Goal: Transaction & Acquisition: Purchase product/service

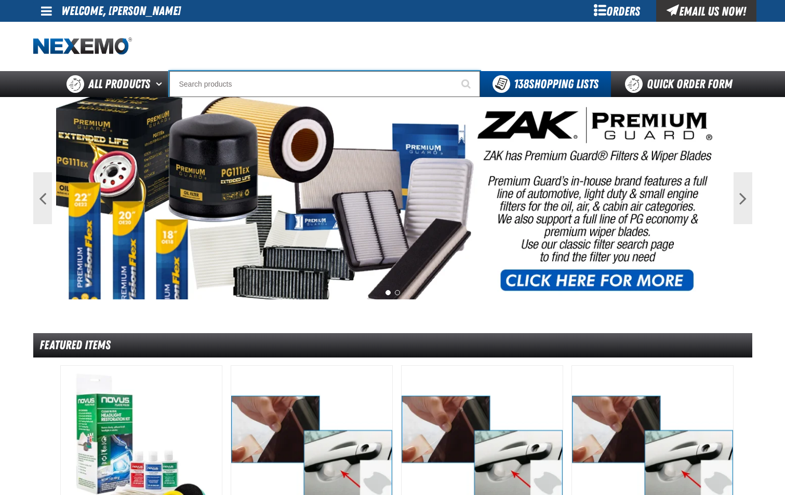
click at [251, 77] on input "Search" at bounding box center [324, 84] width 311 height 26
type input "E"
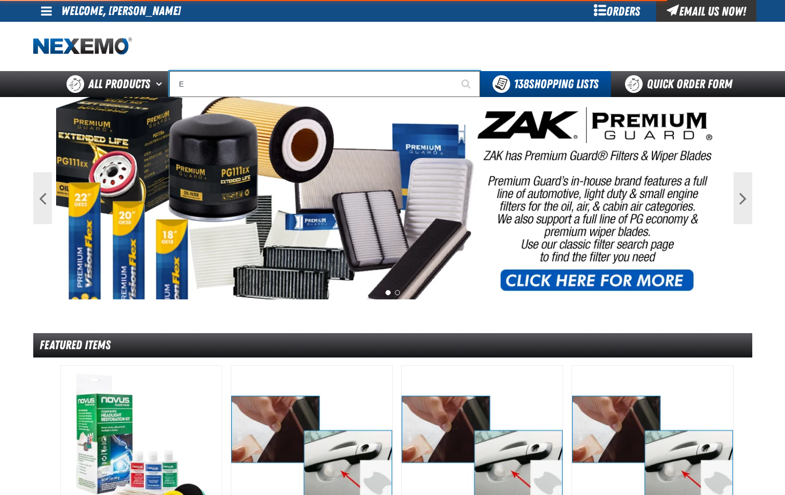
type input "ETEKT Low E Coating Detector - Single & Dual"
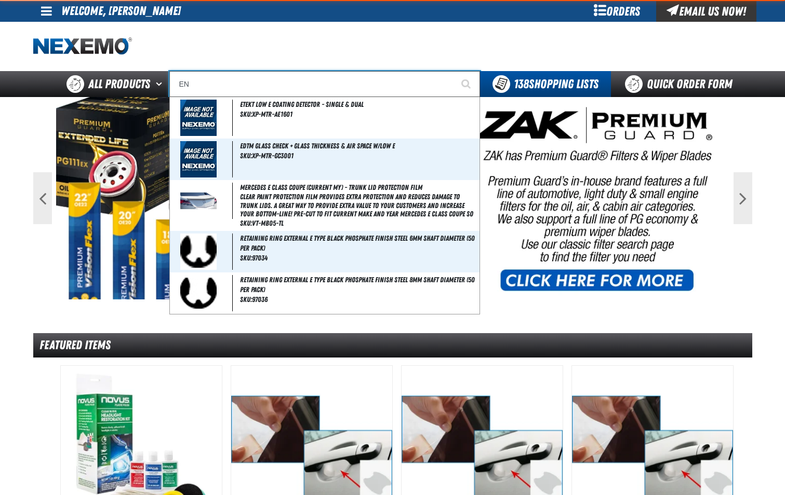
type input "ENG"
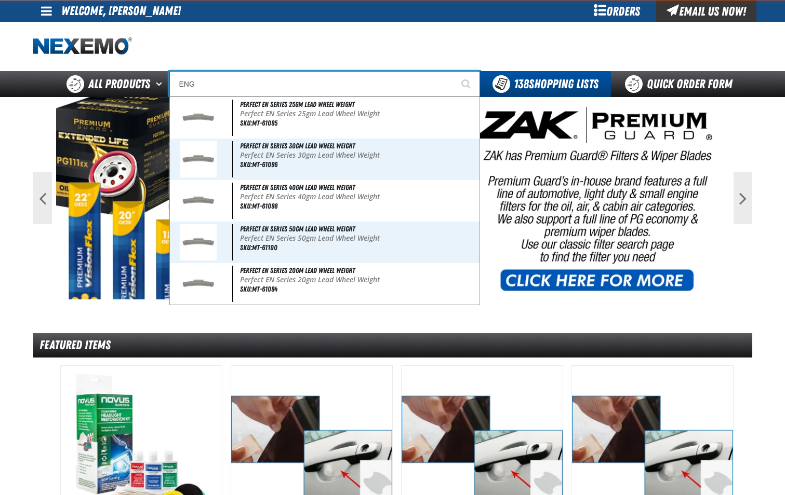
type input "ENGine Oil Filter PG257"
type input "ENGI"
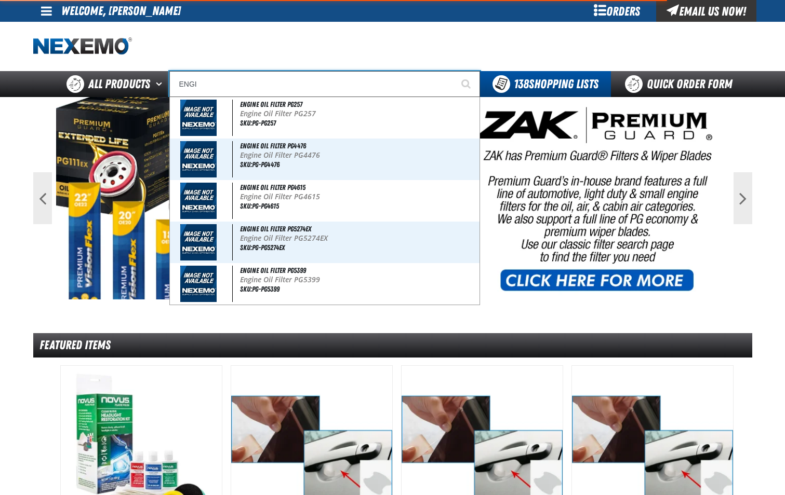
type input "ENGIne Oil Filter PG257"
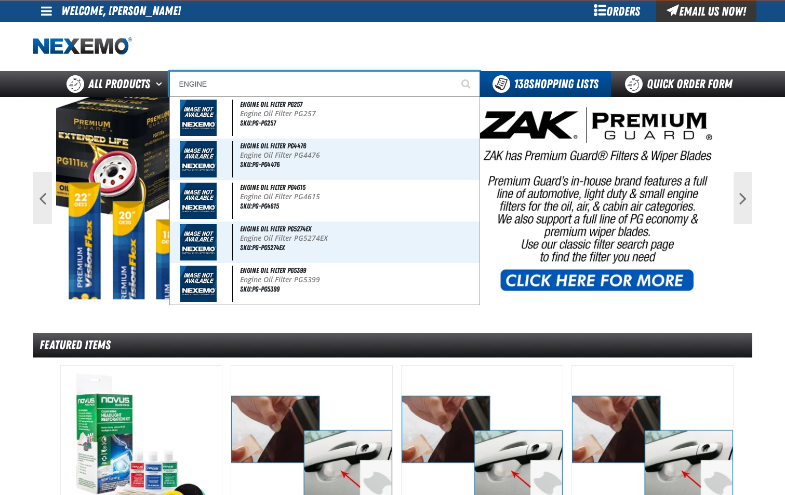
type input "ENGINE"
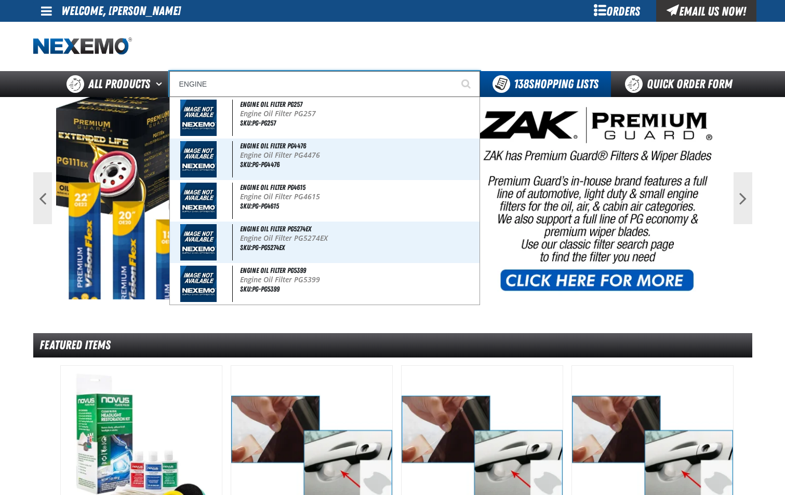
type input "ENGINE Oil Filter PG257"
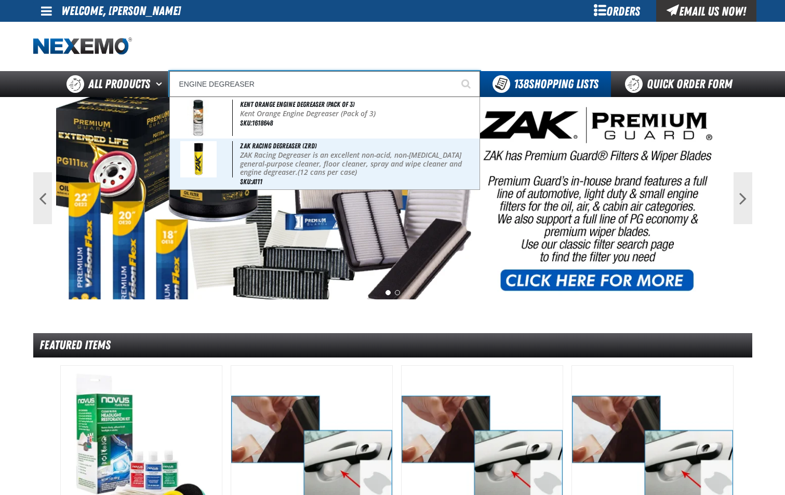
type input "ENGINE DEGREASER"
click at [454, 71] on button "Start Searching" at bounding box center [467, 84] width 26 height 26
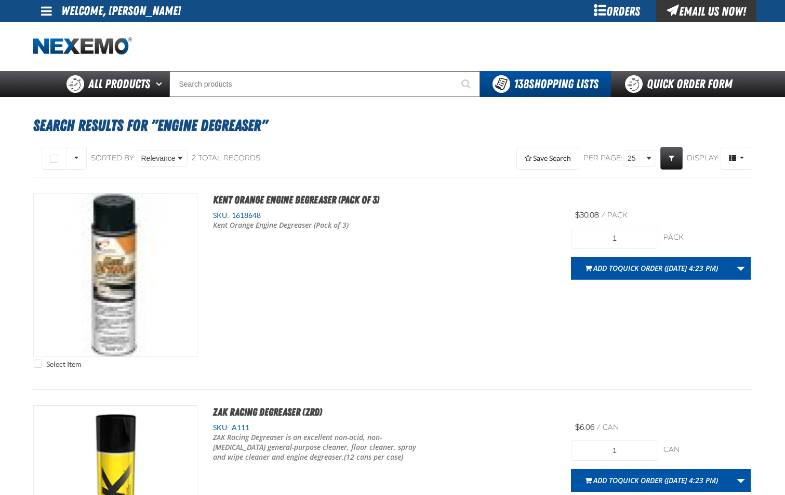
click at [253, 217] on span "1618648" at bounding box center [245, 215] width 32 height 8
click at [253, 216] on span "1618648" at bounding box center [245, 215] width 32 height 8
copy span "1618648"
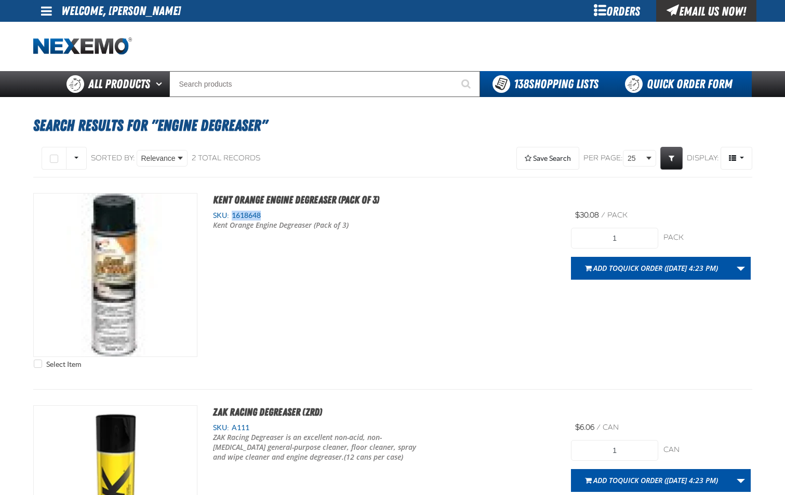
click at [678, 87] on link "Quick Order Form" at bounding box center [681, 84] width 141 height 26
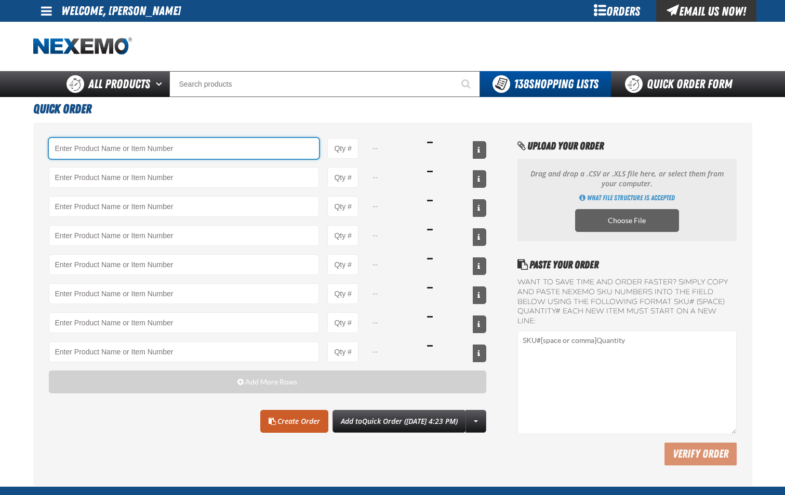
paste input "1618648"
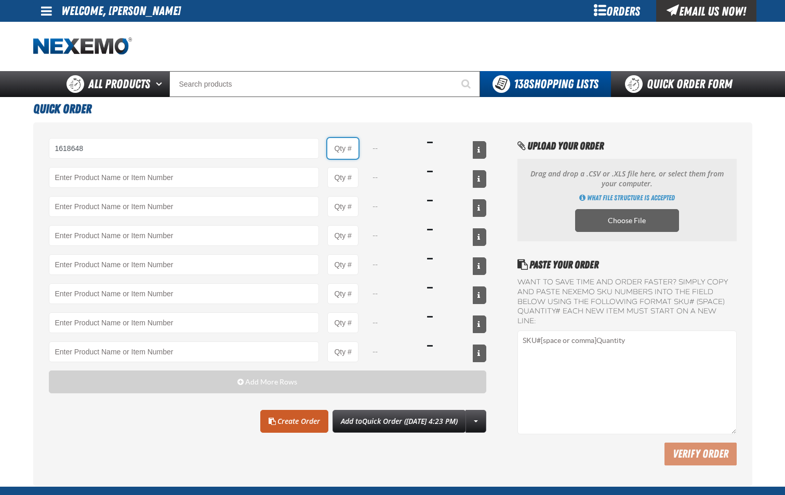
click at [353, 156] on input "Product Quantity" at bounding box center [342, 148] width 31 height 21
type input "1618648 - Kent Orange Engine Degreaser (Pack of 3)"
type input "1"
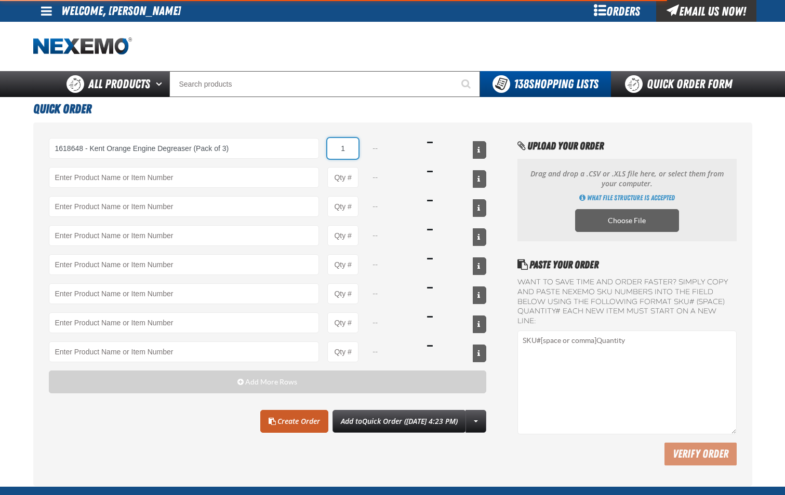
select select "pack"
click at [353, 155] on input "1" at bounding box center [342, 148] width 31 height 21
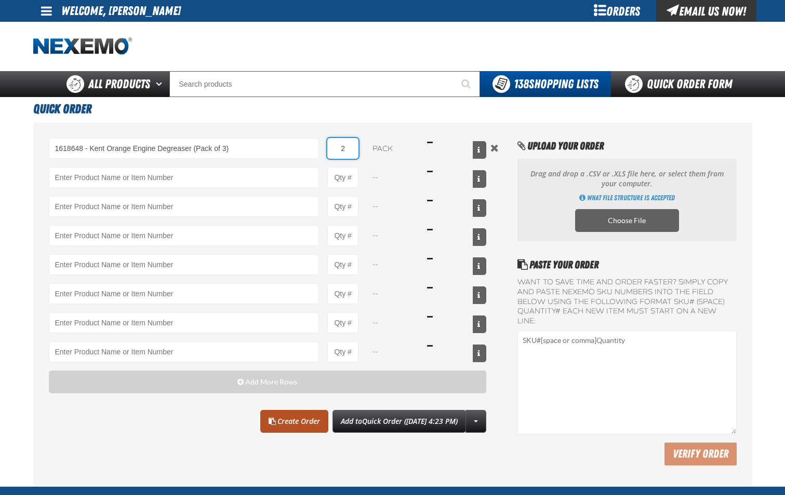
type input "2"
click at [291, 423] on link "Create Order" at bounding box center [294, 421] width 68 height 23
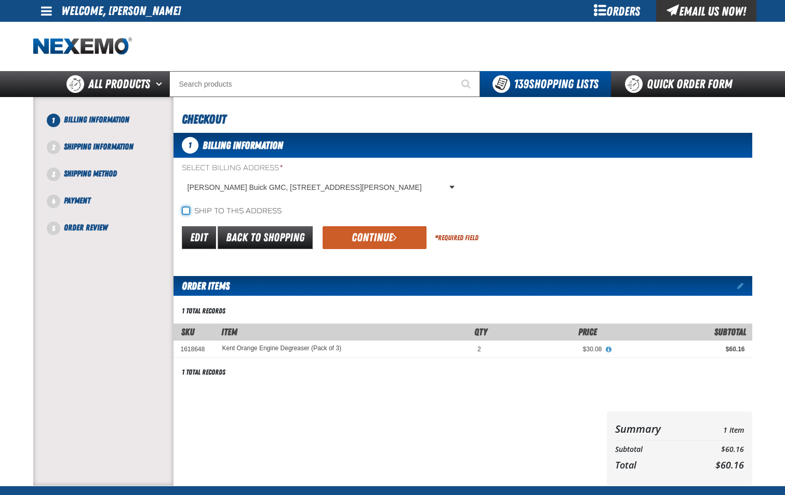
click at [185, 211] on input "Ship to this address" at bounding box center [186, 211] width 8 height 8
checkbox input "true"
click at [386, 238] on button "Continue" at bounding box center [375, 237] width 104 height 23
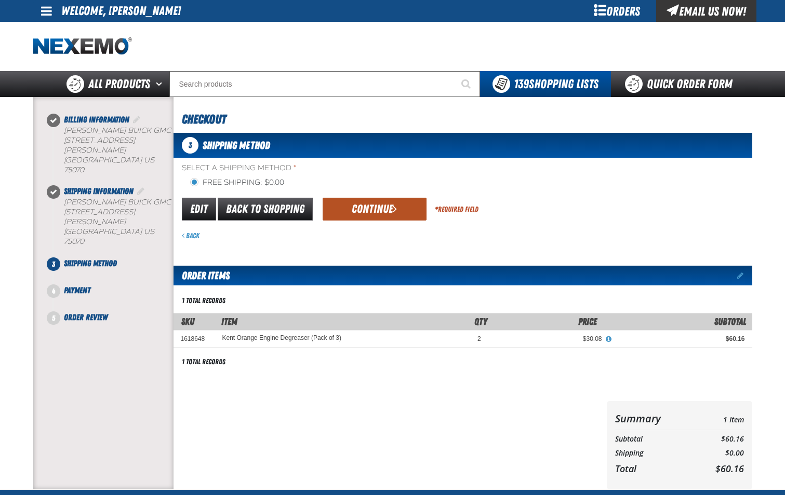
click at [388, 217] on button "Continue" at bounding box center [375, 209] width 104 height 23
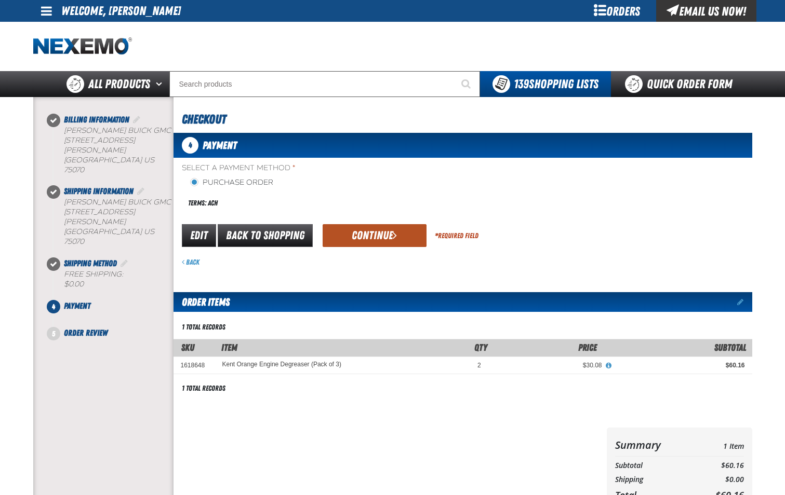
click at [374, 239] on button "Continue" at bounding box center [375, 235] width 104 height 23
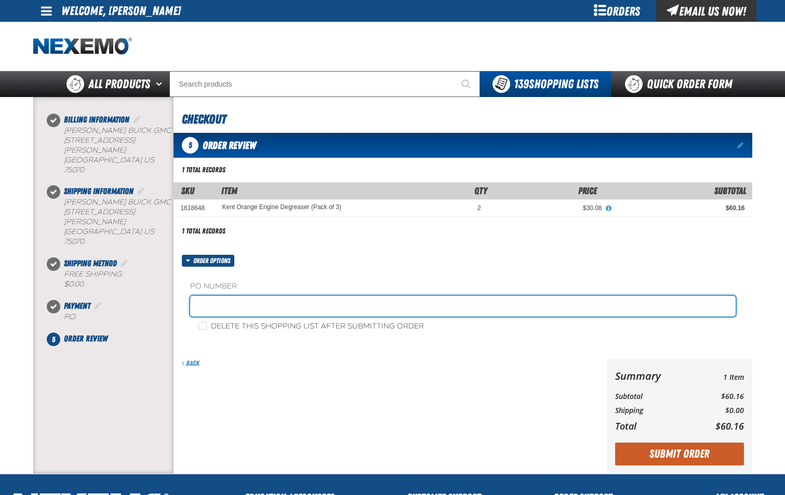
click at [294, 307] on input "text" at bounding box center [462, 306] width 545 height 21
type input "SHOP-JL"
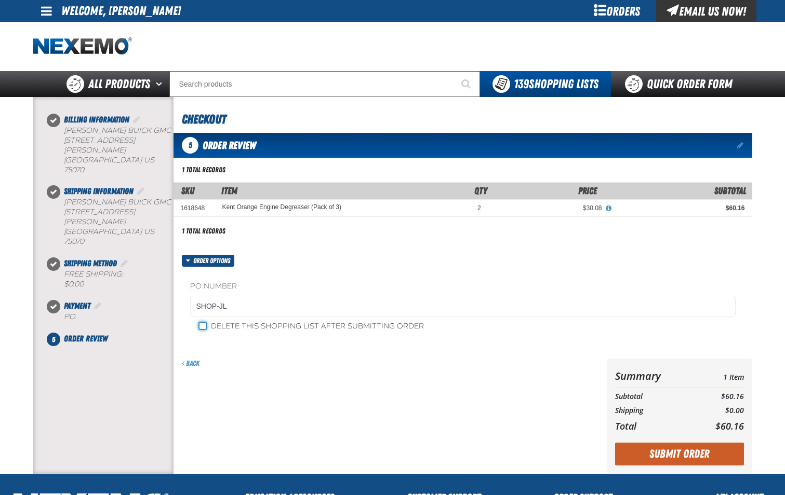
click at [203, 330] on input "Delete this shopping list after submitting order" at bounding box center [202, 326] width 8 height 8
checkbox input "true"
click at [689, 455] on button "Submit Order" at bounding box center [679, 454] width 129 height 23
